Goal: Information Seeking & Learning: Learn about a topic

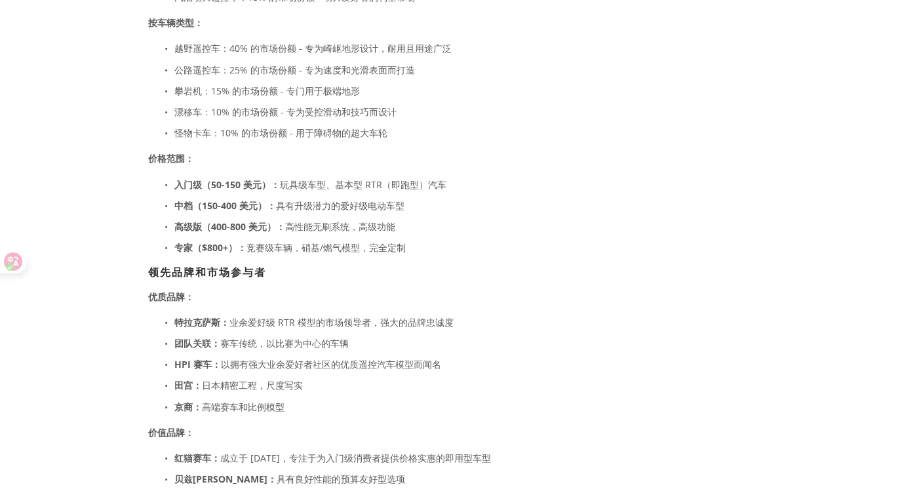
scroll to position [728, 0]
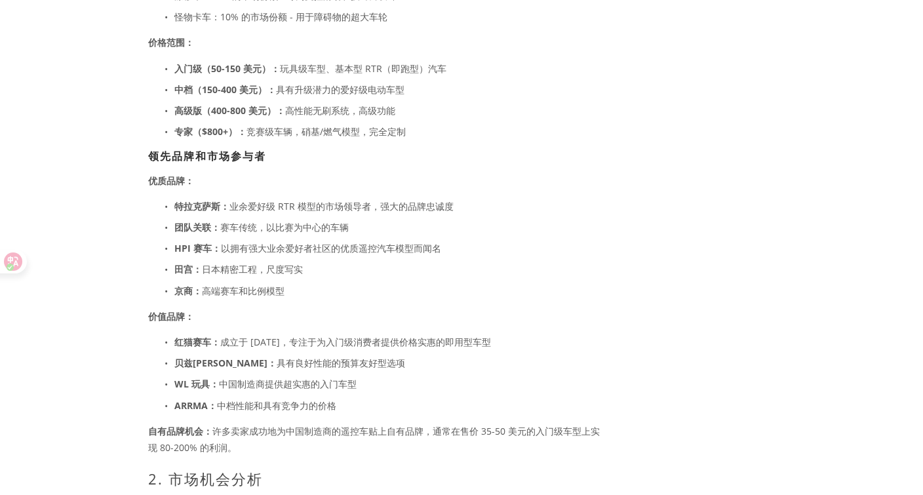
scroll to position [874, 0]
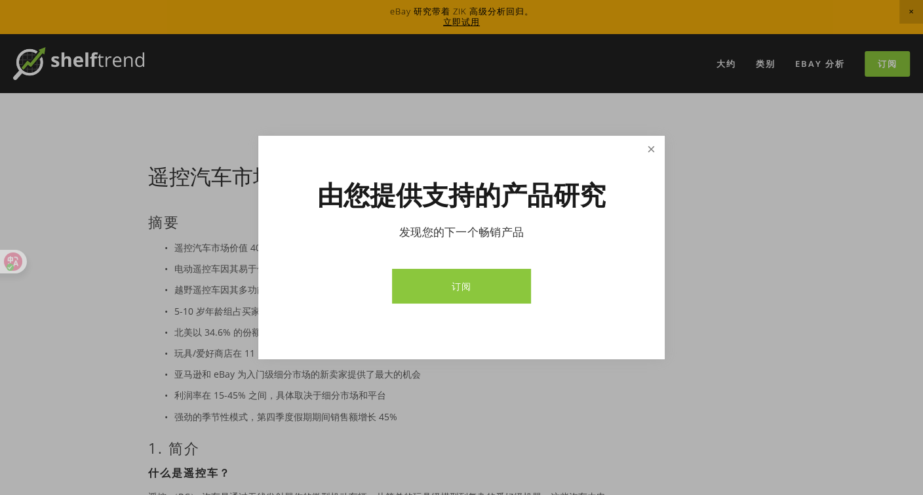
drag, startPoint x: 634, startPoint y: 166, endPoint x: 640, endPoint y: 154, distance: 12.9
click at [635, 166] on div "由您提供支持的产品研究 发现您的下一个畅销产品 订阅" at bounding box center [461, 247] width 406 height 223
click at [646, 150] on link "Close" at bounding box center [651, 149] width 23 height 23
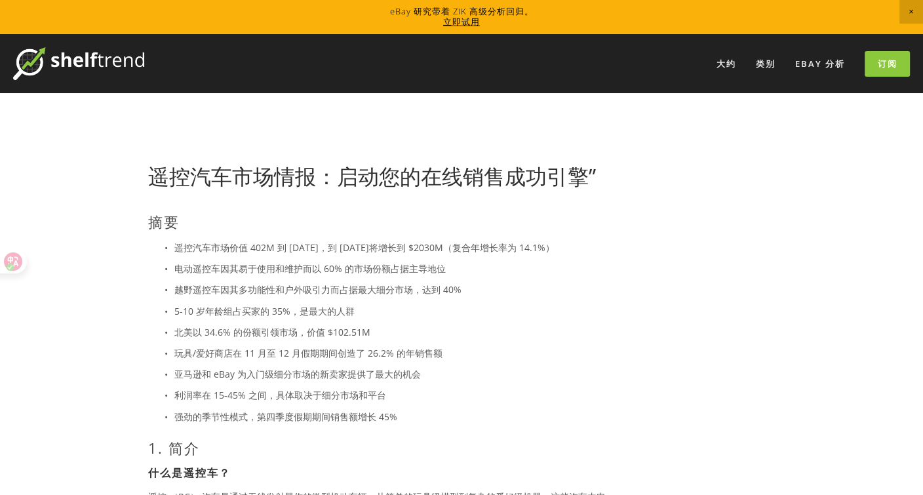
scroll to position [291, 0]
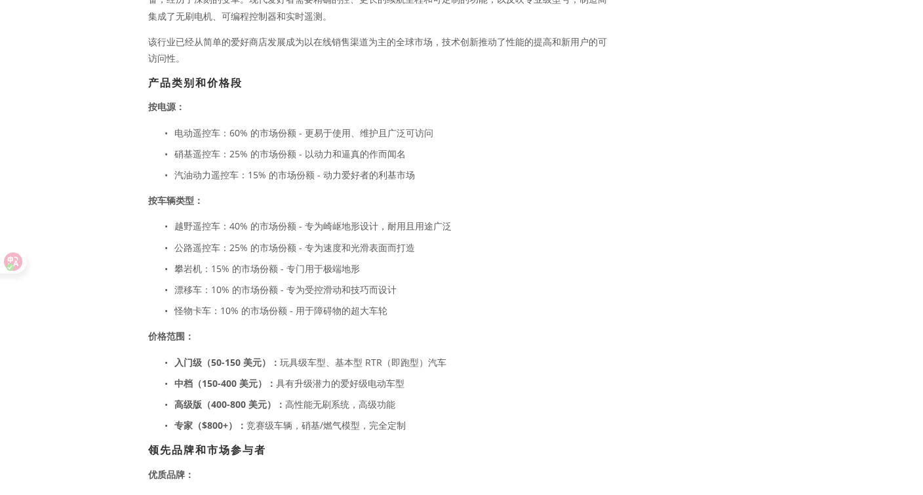
scroll to position [582, 0]
